Goal: Check status: Check status

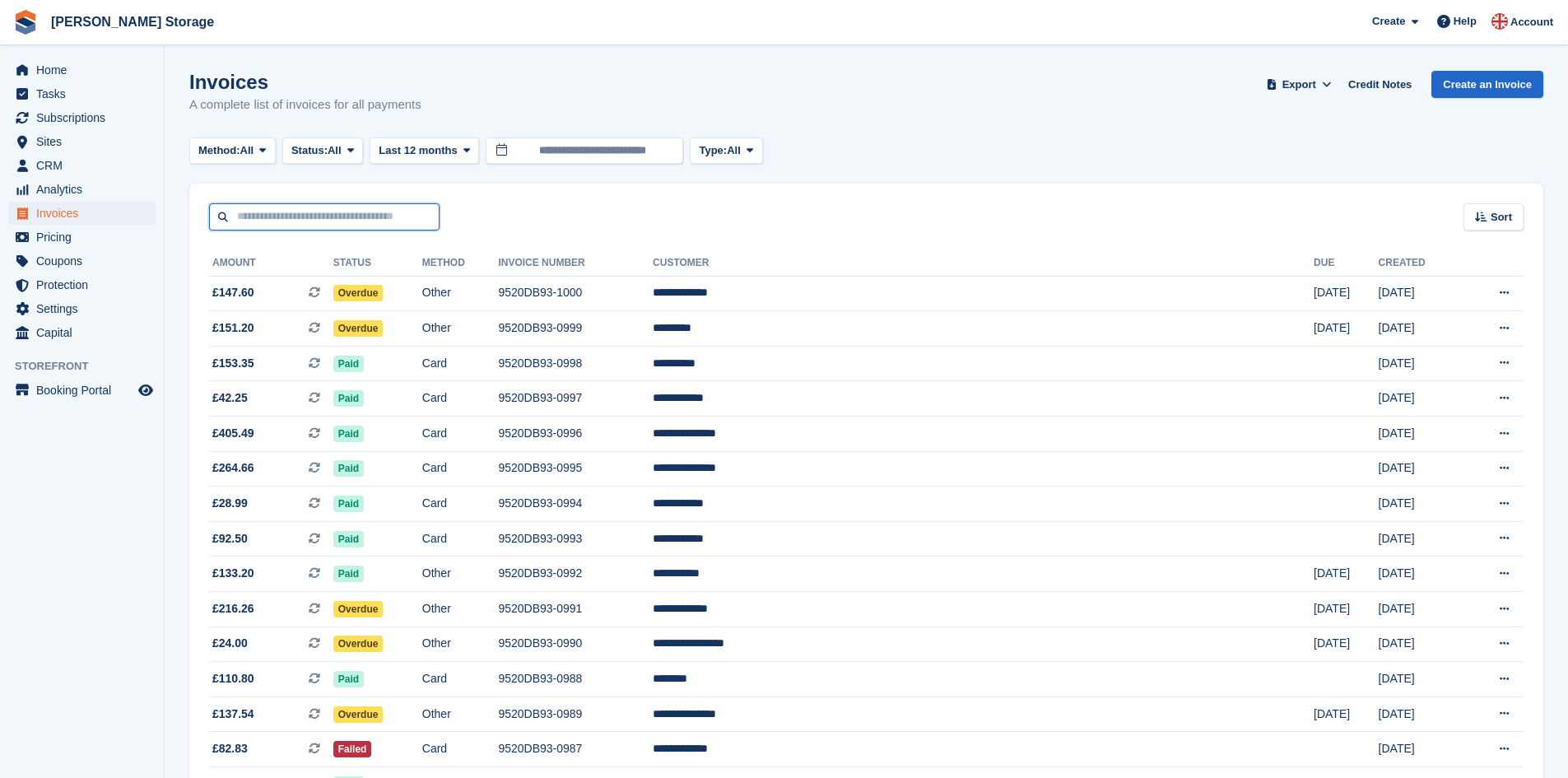
click at [338, 213] on input "text" at bounding box center [324, 216] width 231 height 27
type input "******"
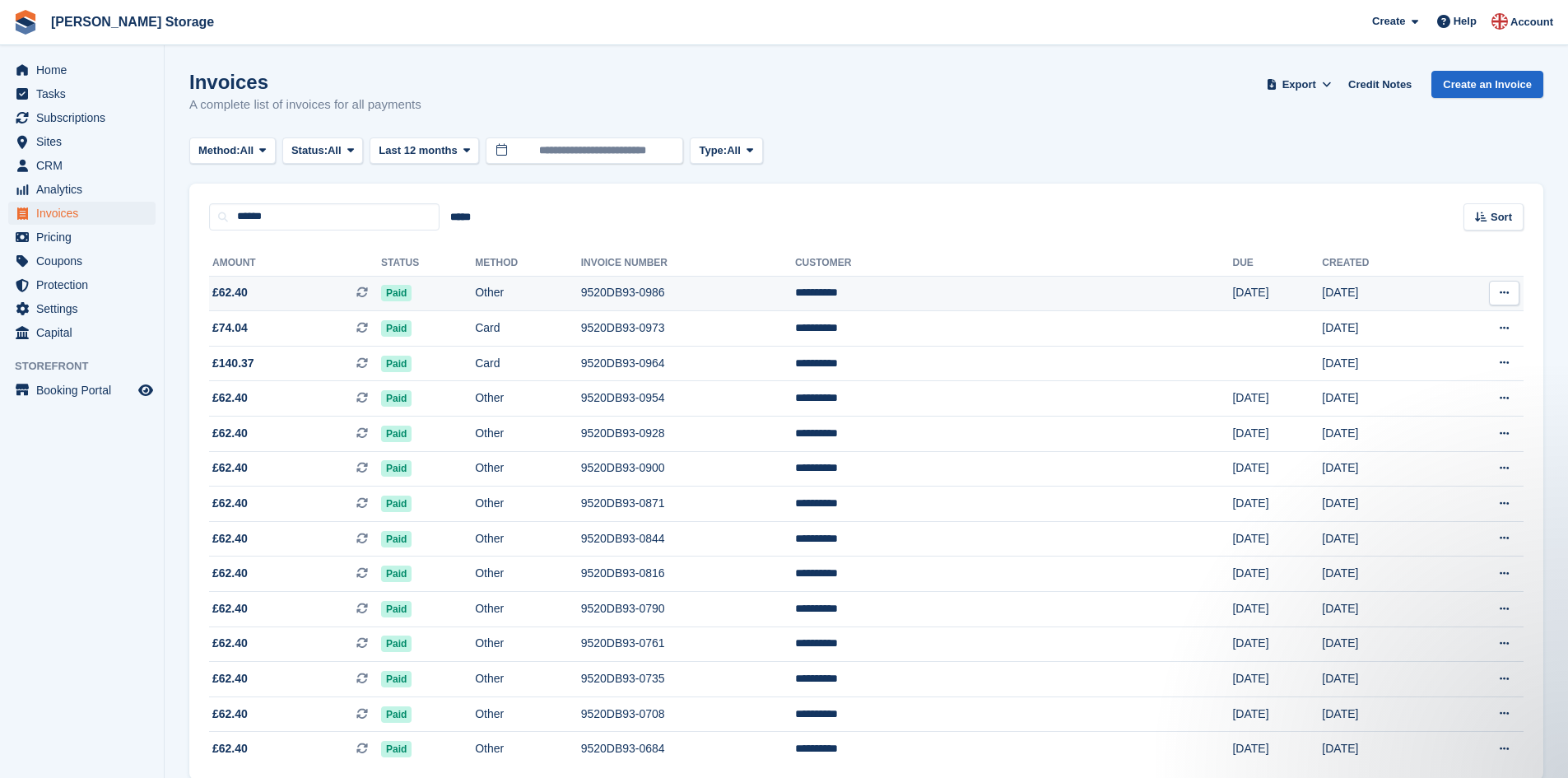
click at [475, 293] on td "Paid" at bounding box center [428, 294] width 94 height 36
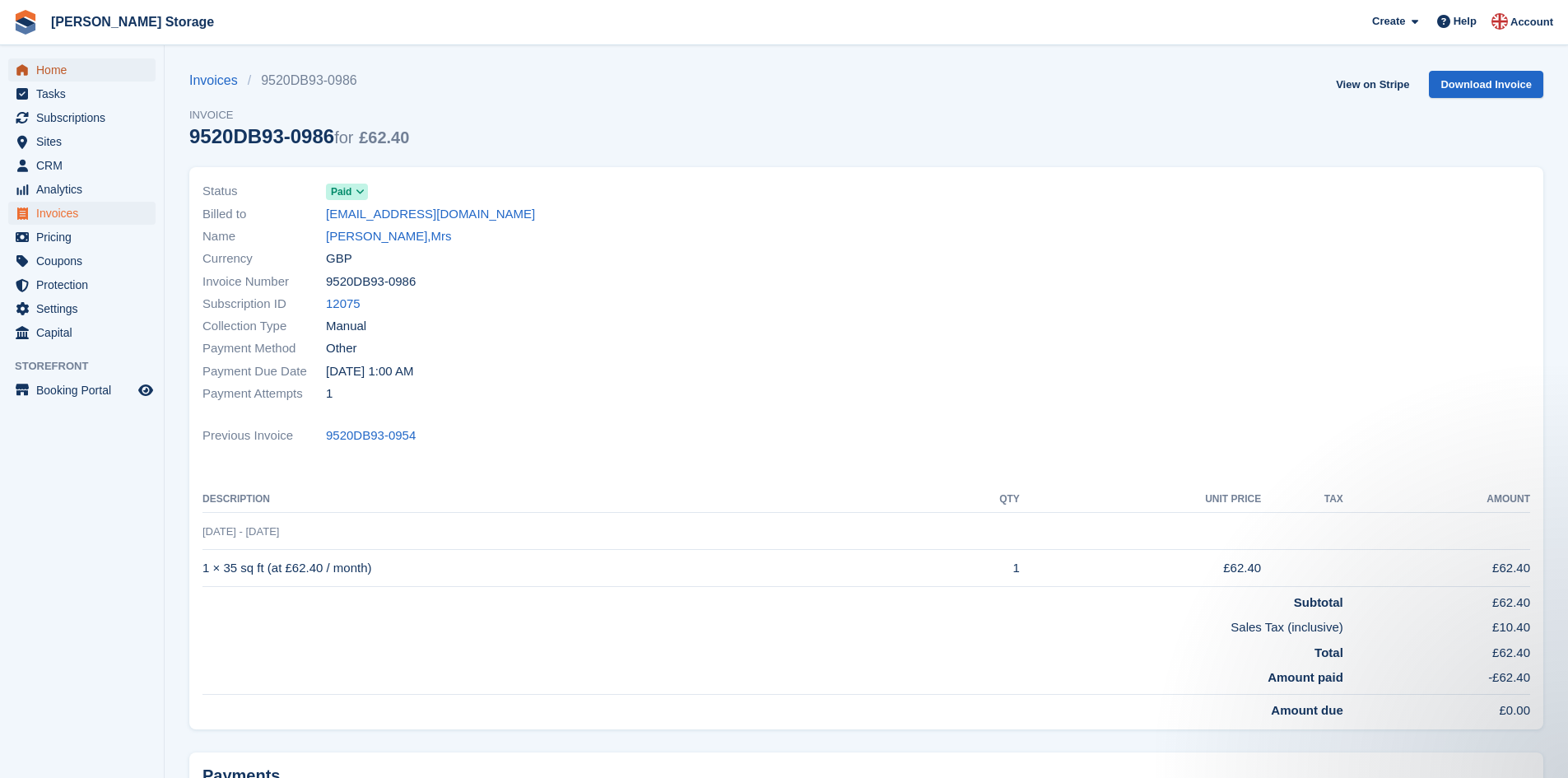
click at [93, 76] on span "Home" at bounding box center [85, 70] width 98 height 23
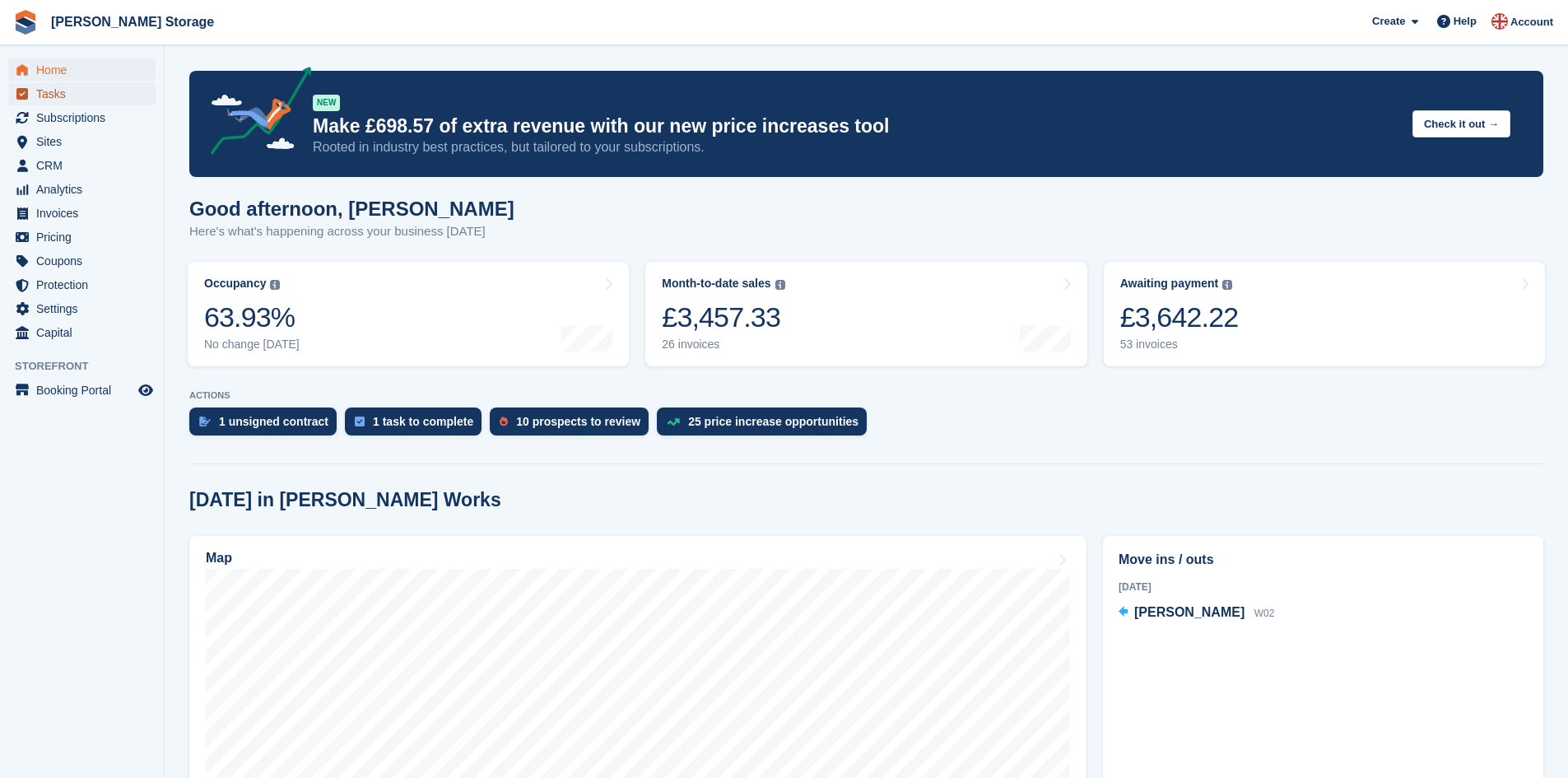
drag, startPoint x: 0, startPoint y: 0, endPoint x: 93, endPoint y: 91, distance: 130.1
click at [93, 91] on span "Tasks" at bounding box center [85, 93] width 98 height 23
